Goal: Task Accomplishment & Management: Complete application form

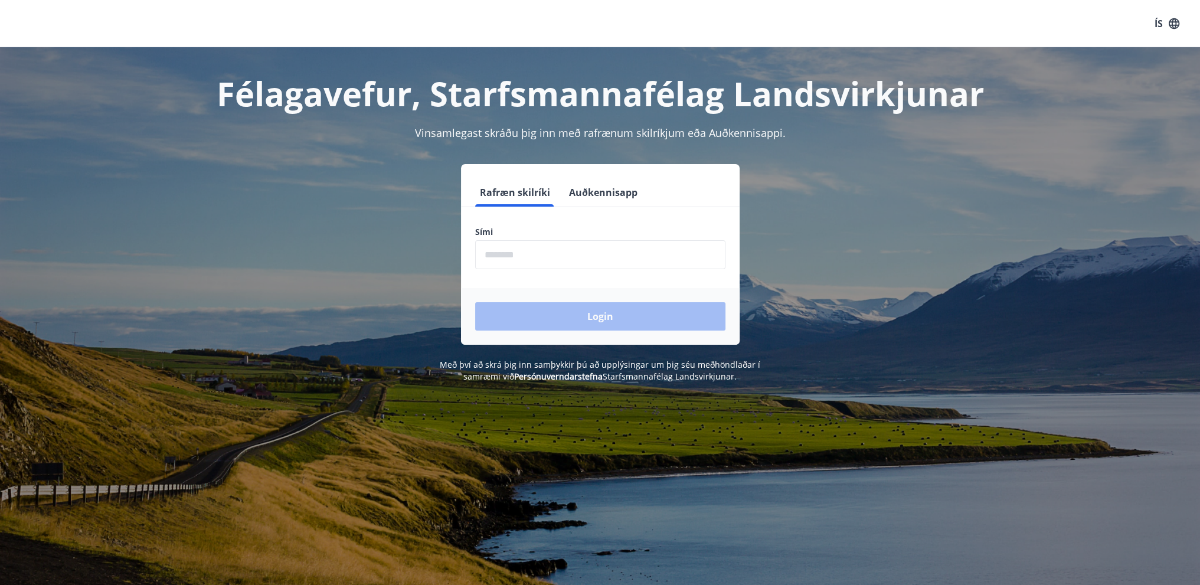
click at [579, 255] on input "phone" at bounding box center [600, 254] width 250 height 29
type input "********"
click at [562, 312] on button "Login" at bounding box center [600, 316] width 250 height 28
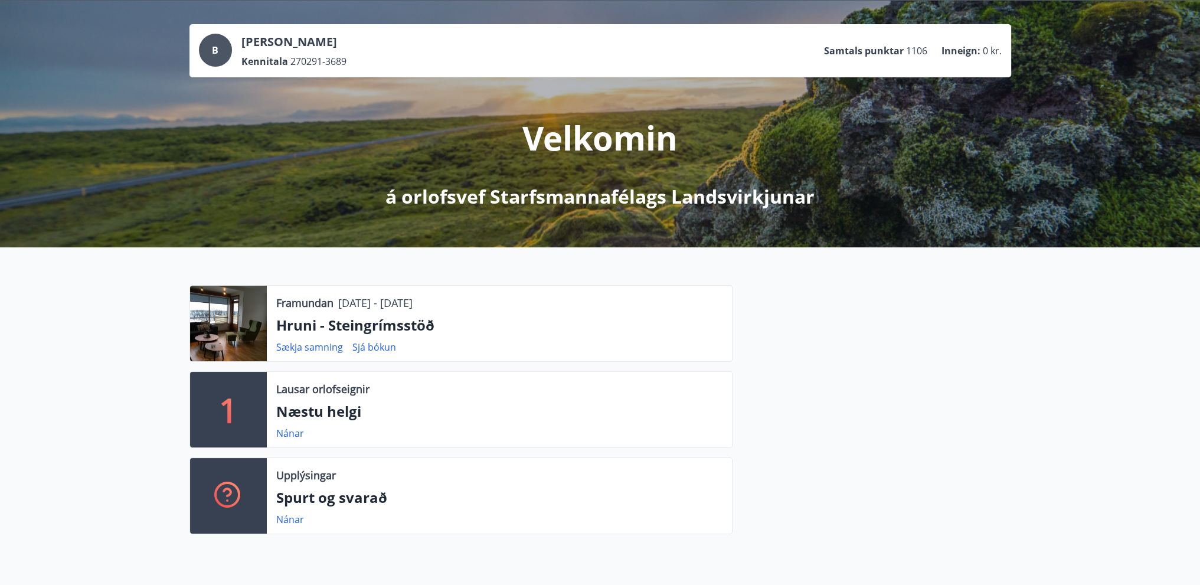
scroll to position [59, 0]
